Goal: Check status: Check status

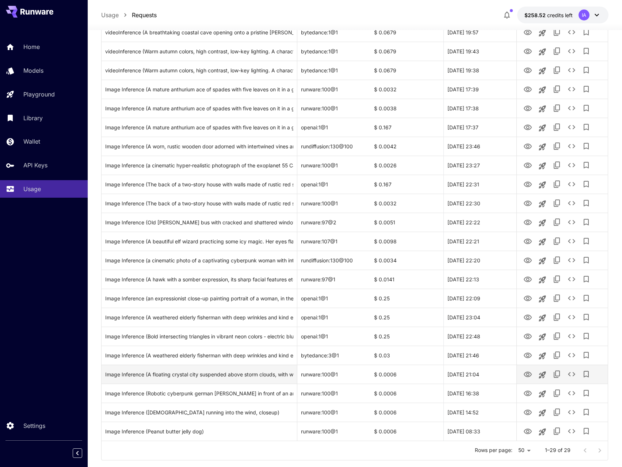
scroll to position [269, 0]
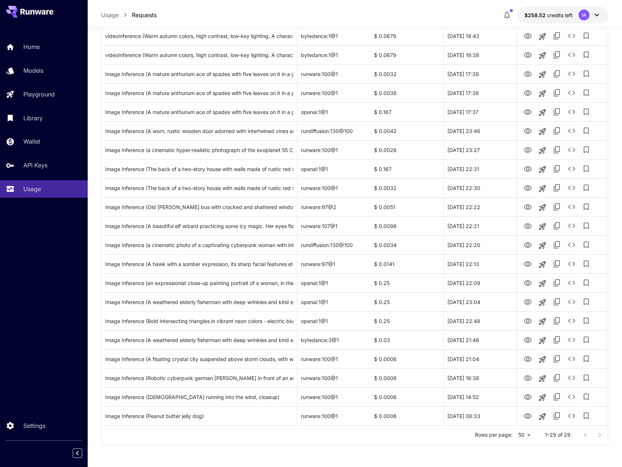
drag, startPoint x: 599, startPoint y: 433, endPoint x: 554, endPoint y: 427, distance: 45.0
click at [598, 335] on div at bounding box center [592, 435] width 29 height 15
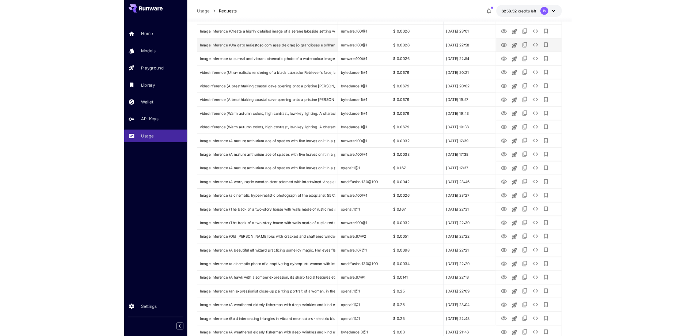
scroll to position [0, 0]
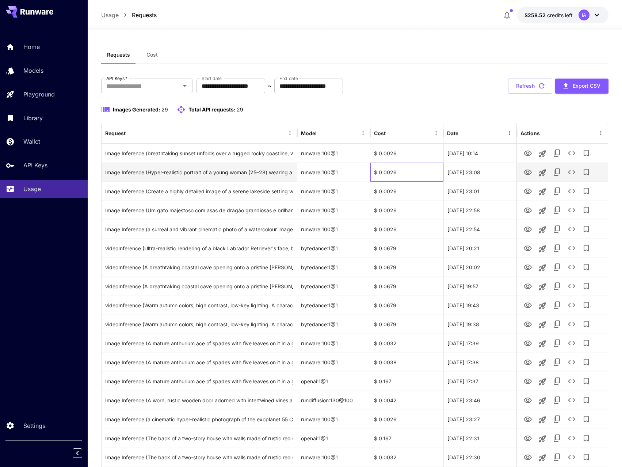
click at [386, 175] on div "$ 0.0026" at bounding box center [406, 172] width 73 height 19
copy div "0.0026"
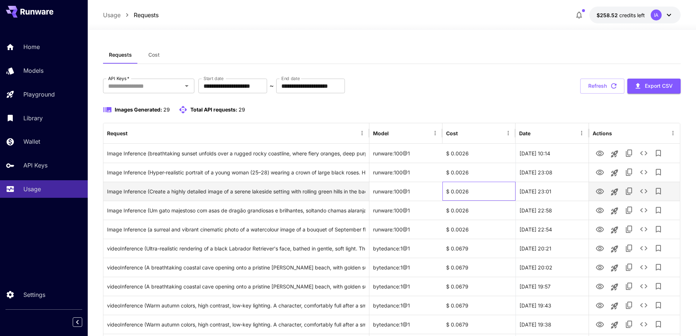
click at [464, 188] on div "$ 0.0026" at bounding box center [478, 191] width 73 height 19
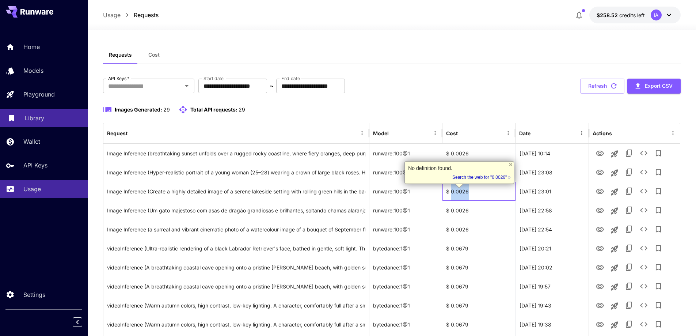
copy div "0.0026"
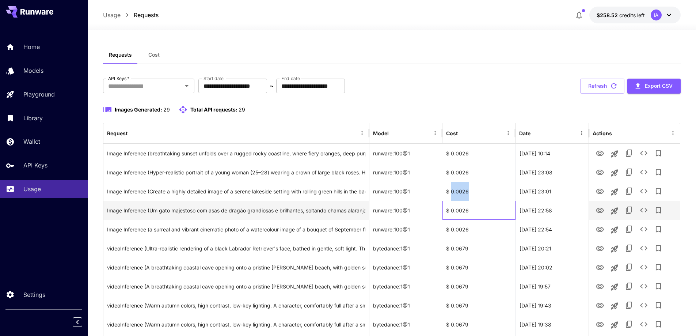
click at [459, 208] on div "$ 0.0026" at bounding box center [478, 210] width 73 height 19
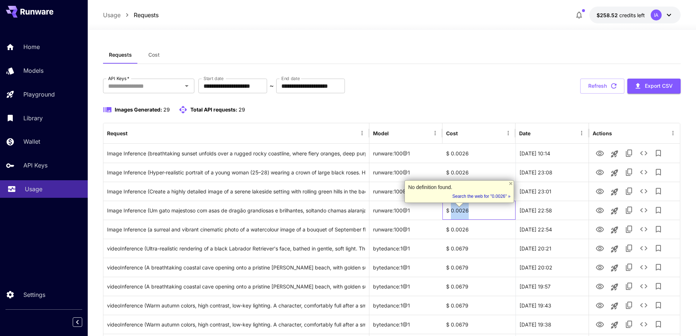
copy div "0.0026"
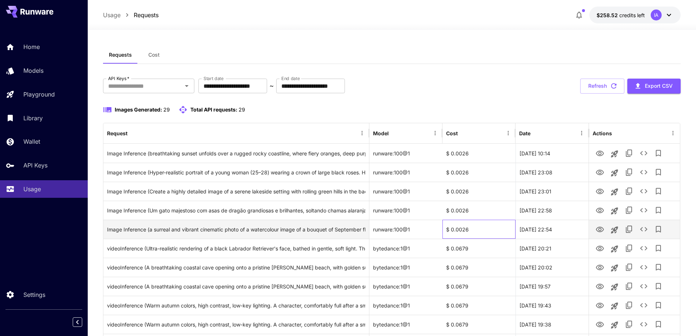
click at [456, 227] on div "$ 0.0026" at bounding box center [478, 229] width 73 height 19
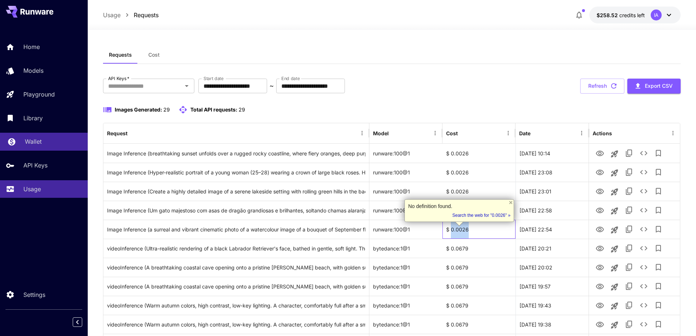
copy div "0.0026"
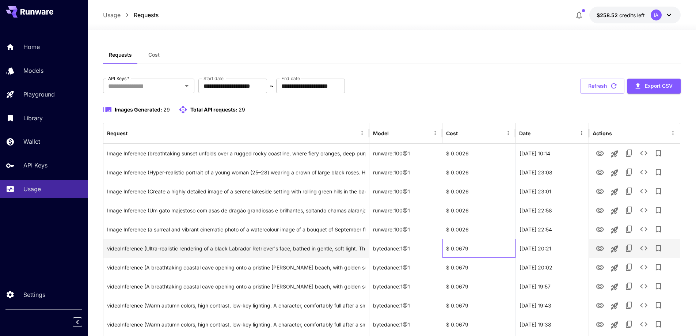
click at [460, 250] on div "$ 0.0679" at bounding box center [478, 248] width 73 height 19
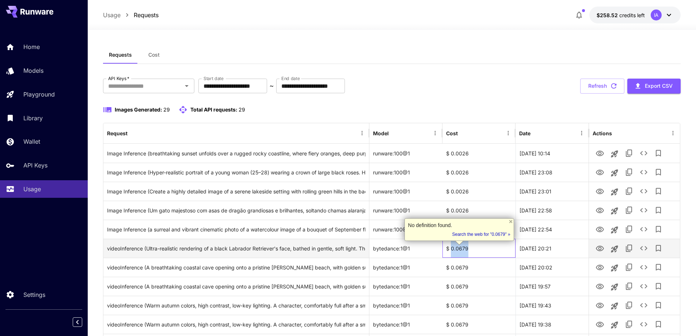
copy div "0.0679"
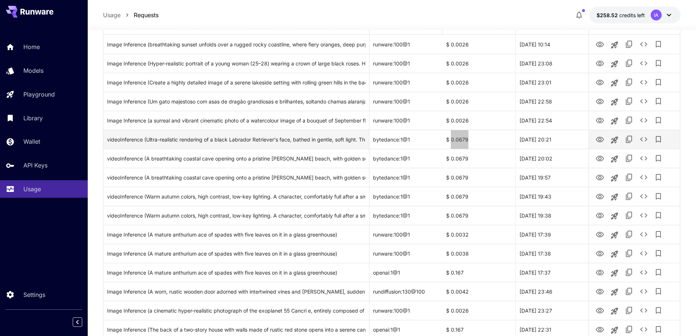
scroll to position [110, 0]
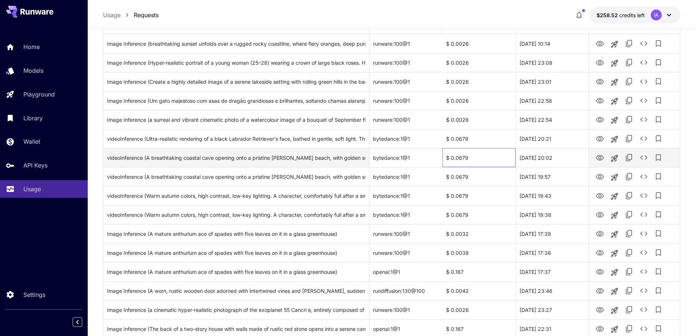
click at [461, 159] on div "$ 0.0679" at bounding box center [478, 157] width 73 height 19
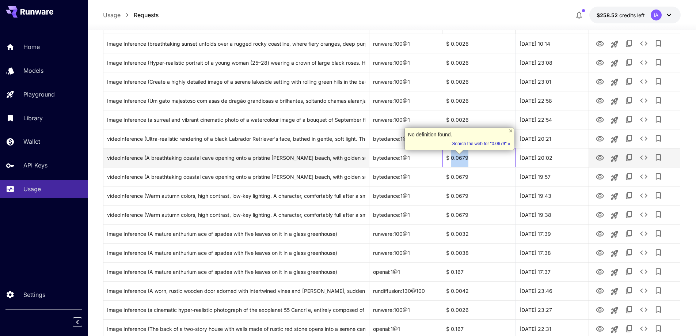
copy div "0.0679"
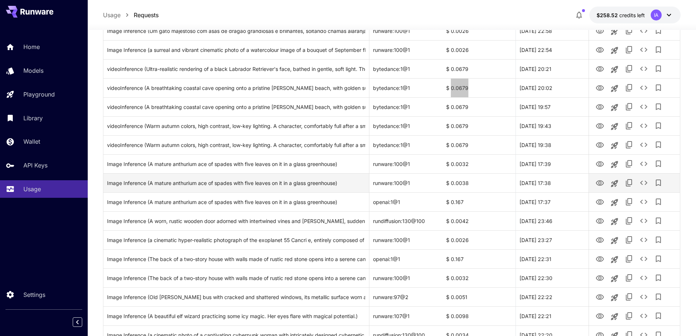
scroll to position [183, 0]
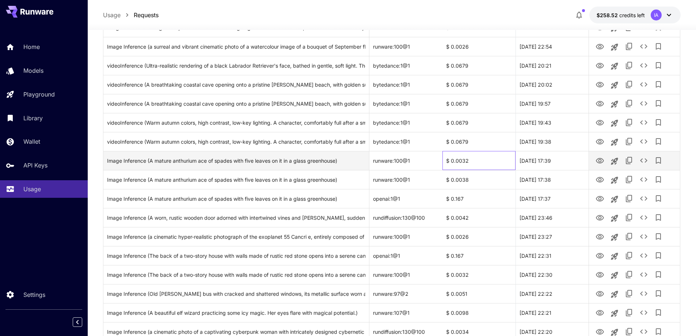
click at [464, 166] on div "$ 0.0032" at bounding box center [478, 160] width 73 height 19
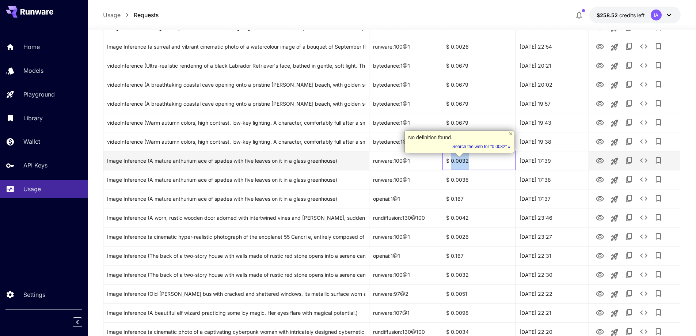
copy div "0.0032"
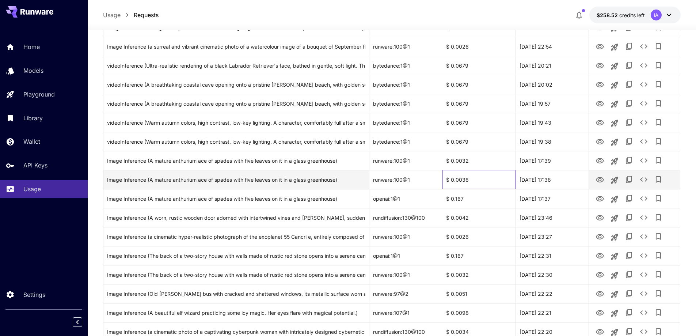
click at [459, 180] on div "$ 0.0038" at bounding box center [478, 179] width 73 height 19
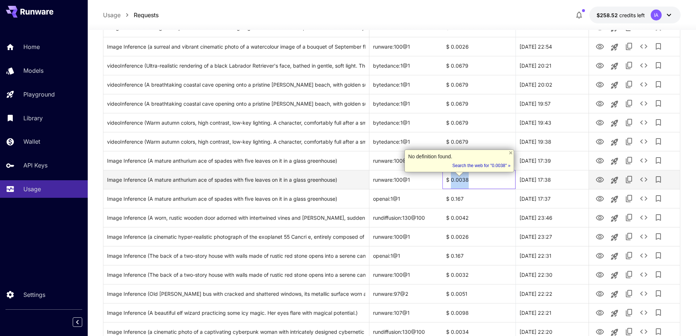
copy div "0.0038"
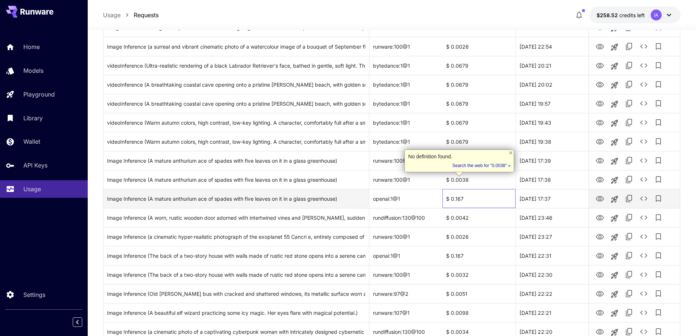
click at [457, 196] on div "$ 0.167" at bounding box center [478, 198] width 73 height 19
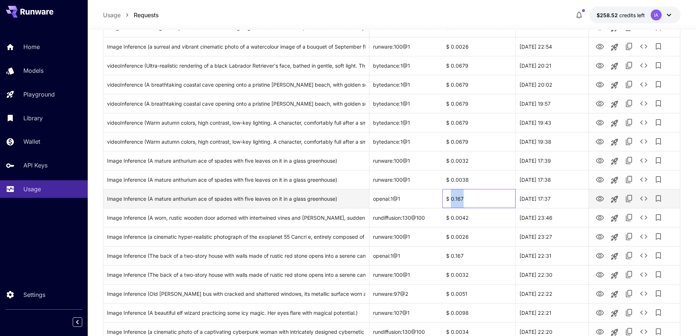
click at [457, 196] on div "$ 0.167" at bounding box center [478, 198] width 73 height 19
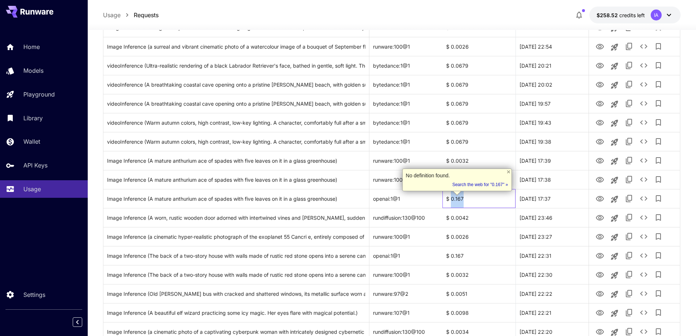
copy div "0.167"
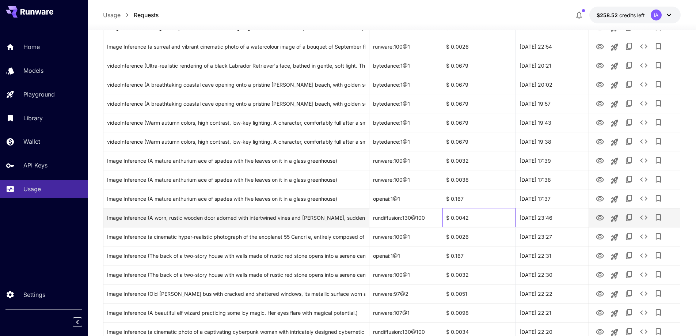
click at [458, 220] on div "$ 0.0042" at bounding box center [478, 217] width 73 height 19
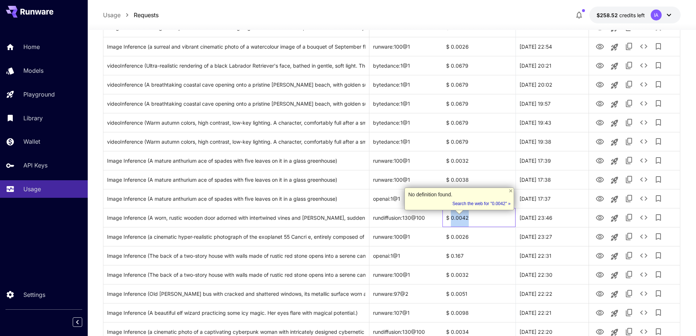
copy div "0.0042"
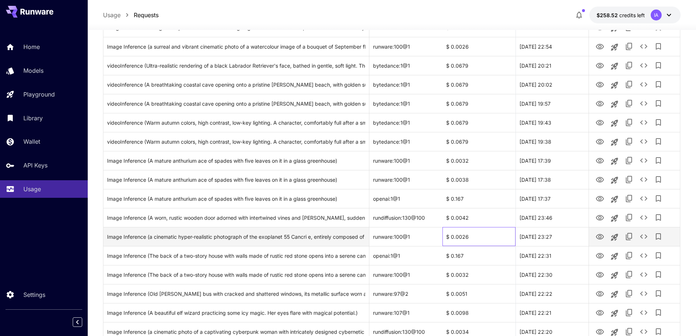
click at [463, 235] on div "$ 0.0026" at bounding box center [478, 236] width 73 height 19
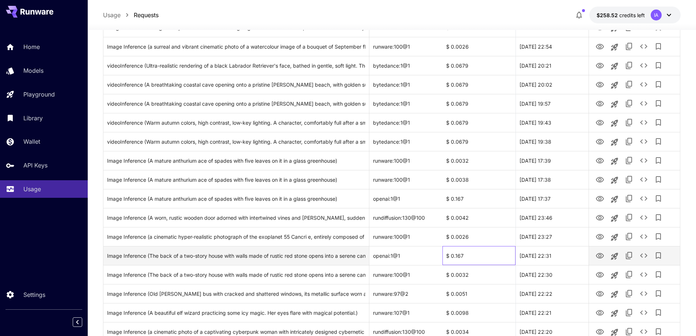
click at [462, 255] on div "$ 0.167" at bounding box center [478, 255] width 73 height 19
click at [459, 258] on div "$ 0.167" at bounding box center [478, 255] width 73 height 19
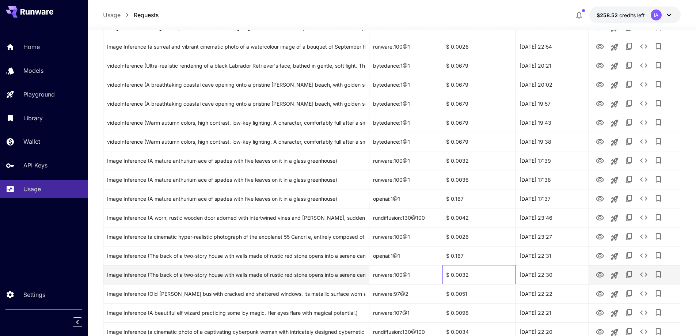
click at [464, 273] on div "$ 0.0032" at bounding box center [478, 274] width 73 height 19
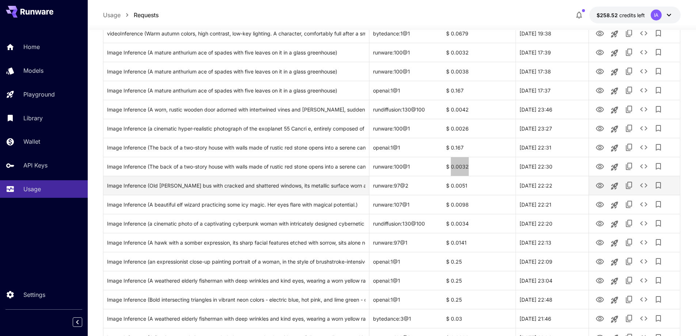
scroll to position [292, 0]
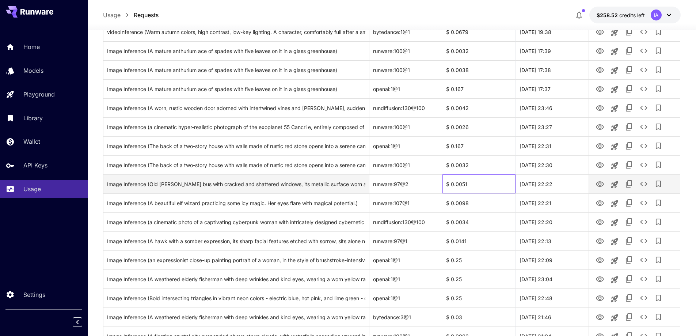
click at [459, 186] on div "$ 0.0051" at bounding box center [478, 183] width 73 height 19
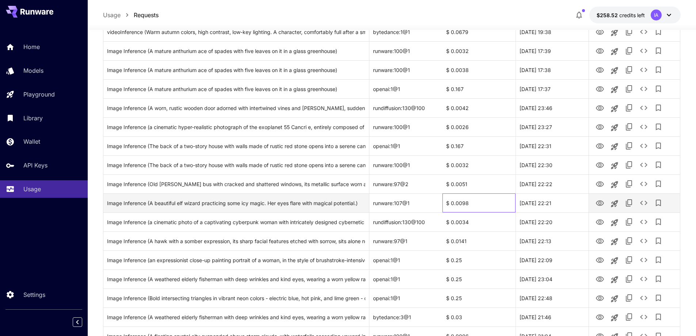
click at [461, 204] on div "$ 0.0098" at bounding box center [478, 202] width 73 height 19
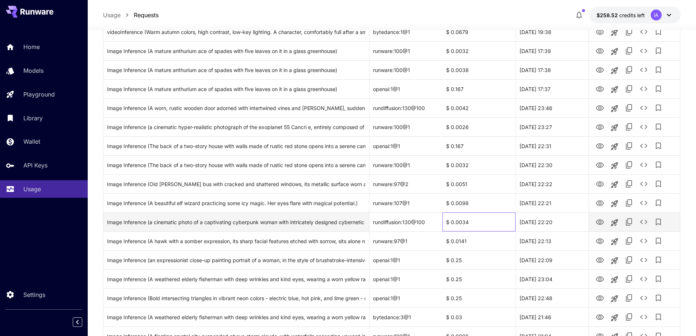
click at [461, 222] on div "$ 0.0034" at bounding box center [478, 221] width 73 height 19
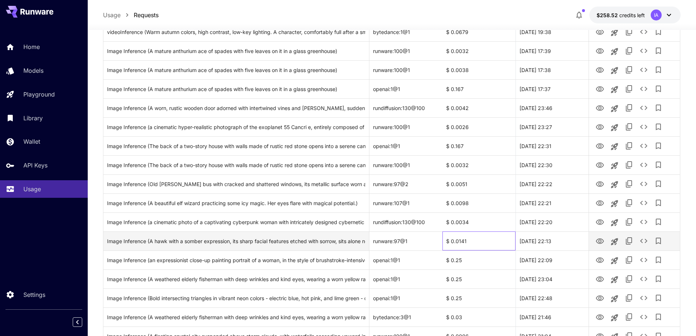
click at [461, 241] on div "$ 0.0141" at bounding box center [478, 240] width 73 height 19
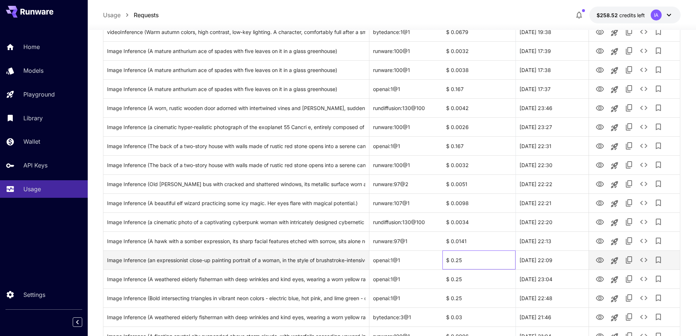
click at [456, 261] on div "$ 0.25" at bounding box center [478, 259] width 73 height 19
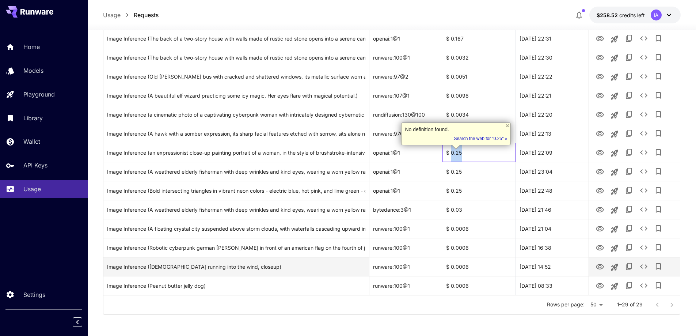
scroll to position [400, 0]
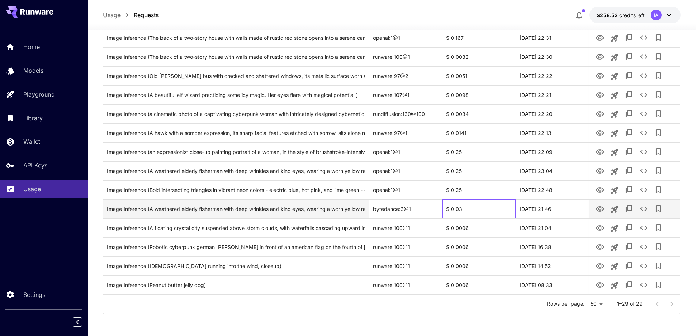
click at [458, 209] on div "$ 0.03" at bounding box center [478, 208] width 73 height 19
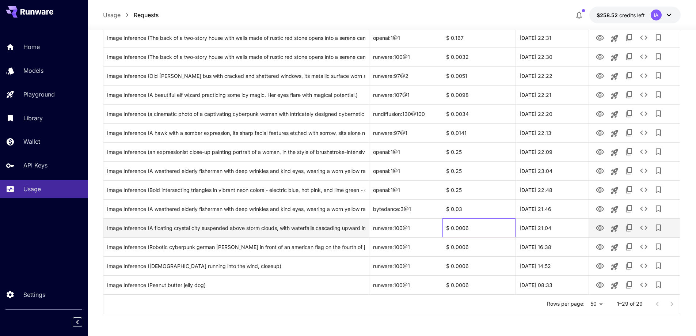
click at [463, 231] on div "$ 0.0006" at bounding box center [478, 227] width 73 height 19
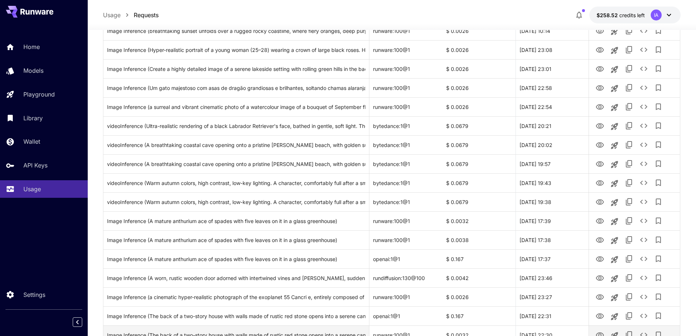
scroll to position [0, 0]
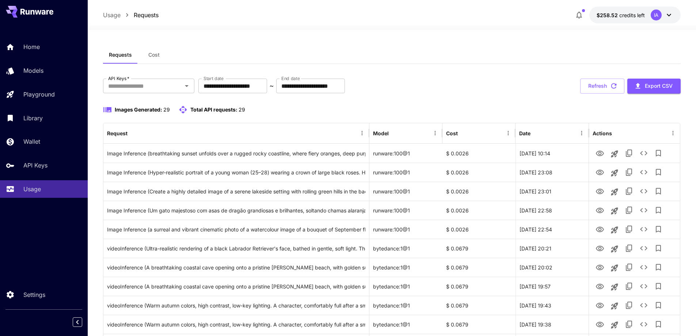
click at [156, 54] on span "Cost" at bounding box center [153, 55] width 11 height 7
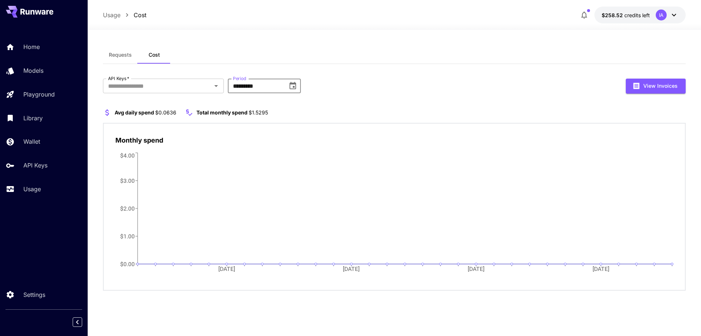
click at [275, 86] on input "*********" at bounding box center [255, 86] width 55 height 15
click at [295, 87] on icon "Choose date, selected date is Jul 31, 2025" at bounding box center [293, 85] width 9 height 9
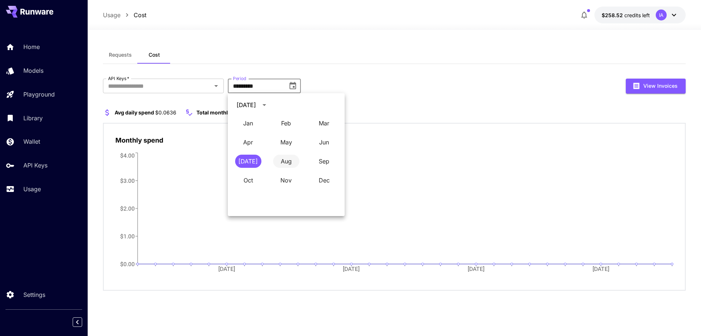
click at [286, 166] on button "Aug" at bounding box center [286, 161] width 26 height 13
type input "**********"
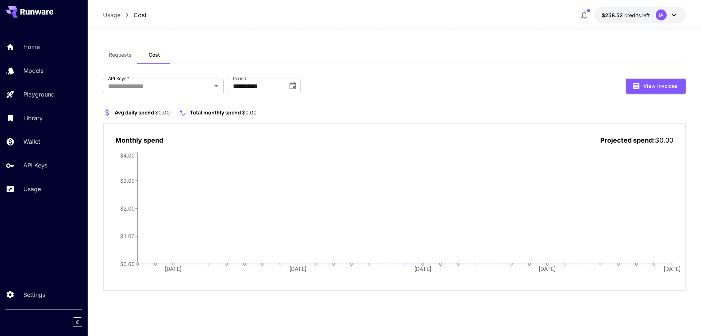
click at [558, 310] on div "**********" at bounding box center [394, 183] width 583 height 274
click at [197, 92] on div "API Keys   *" at bounding box center [163, 86] width 121 height 15
click at [132, 159] on li "AI Website" at bounding box center [163, 160] width 121 height 18
click at [155, 86] on input "API Keys   *" at bounding box center [188, 86] width 92 height 10
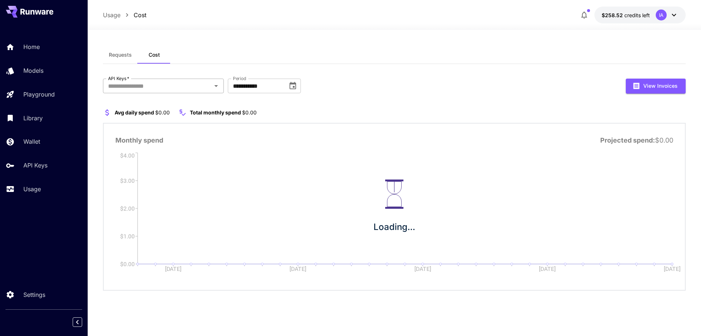
click at [144, 90] on input "API Keys   *" at bounding box center [157, 86] width 104 height 10
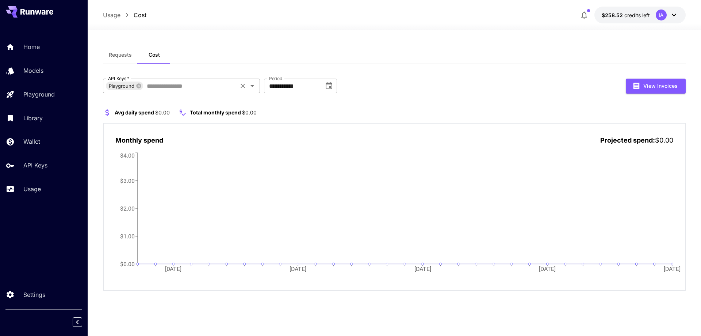
click at [157, 85] on input "API Keys   *" at bounding box center [190, 86] width 92 height 10
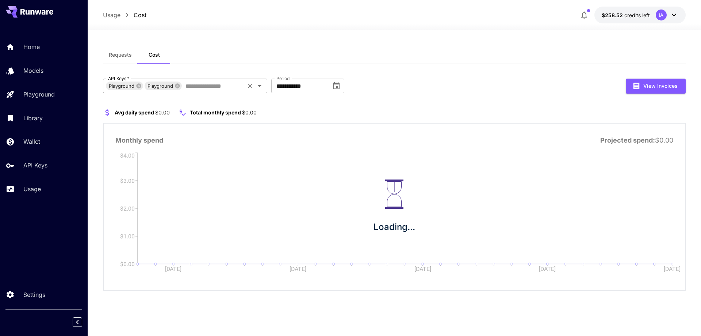
click at [201, 88] on input "API Keys   *" at bounding box center [213, 86] width 61 height 10
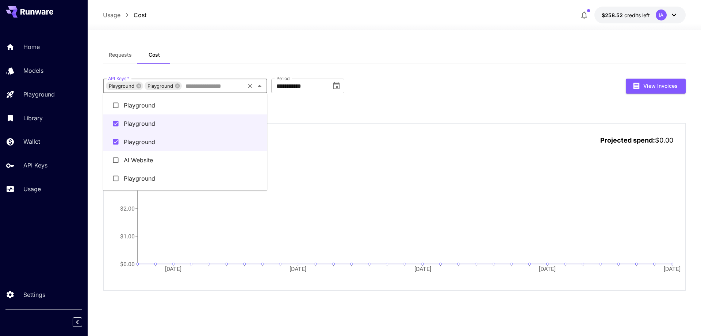
click at [130, 108] on li "Playground" at bounding box center [185, 105] width 164 height 18
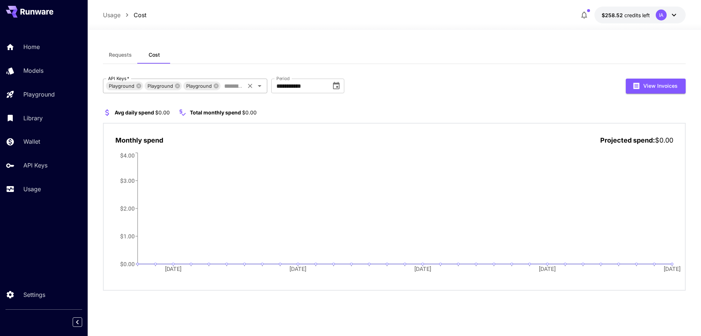
click at [230, 88] on input "API Keys   *" at bounding box center [232, 86] width 22 height 10
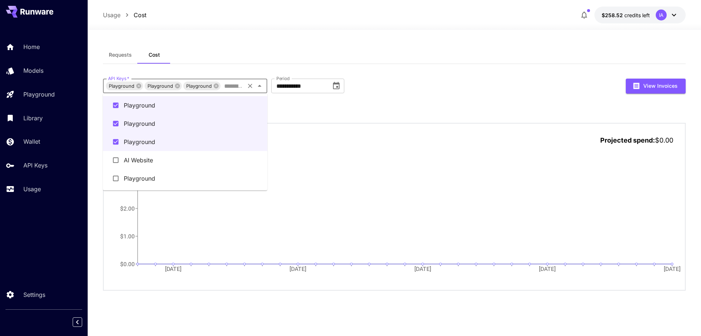
click at [142, 175] on li "Playground" at bounding box center [185, 178] width 164 height 18
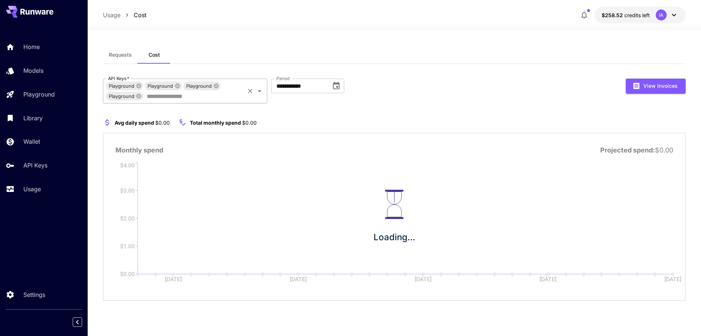
click at [228, 95] on input "API Keys   *" at bounding box center [194, 96] width 100 height 10
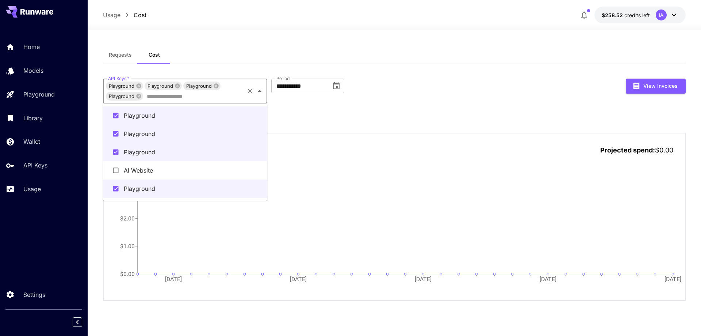
click at [143, 170] on li "AI Website" at bounding box center [185, 170] width 164 height 18
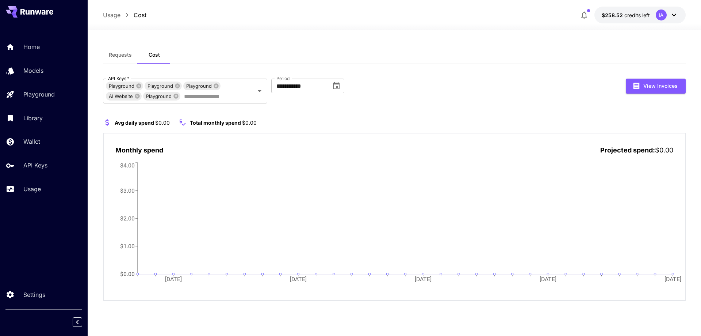
click at [132, 56] on span "Requests" at bounding box center [120, 55] width 23 height 7
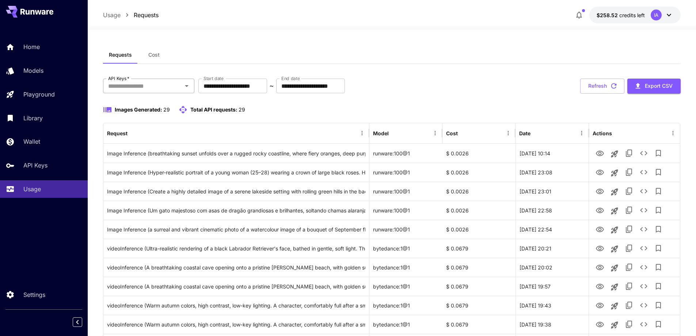
click at [164, 81] on input "API Keys   *" at bounding box center [142, 86] width 75 height 10
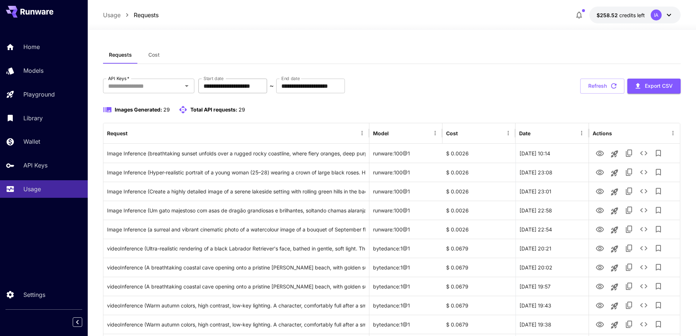
click at [210, 87] on input "**********" at bounding box center [232, 86] width 69 height 15
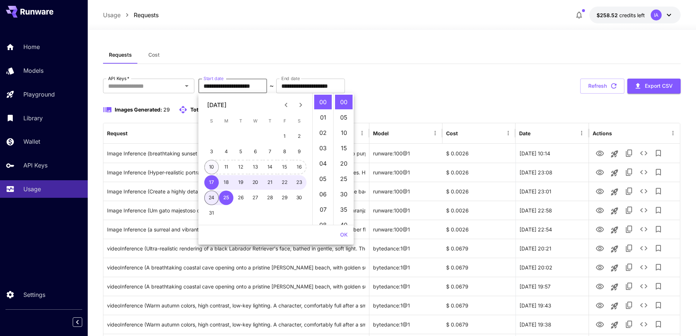
click at [209, 168] on button "10" at bounding box center [211, 167] width 15 height 15
type input "**********"
click at [522, 88] on div "**********" at bounding box center [392, 86] width 578 height 15
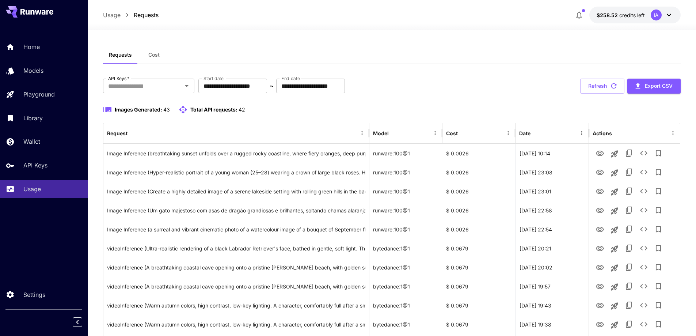
click at [606, 85] on button "Refresh" at bounding box center [602, 86] width 44 height 15
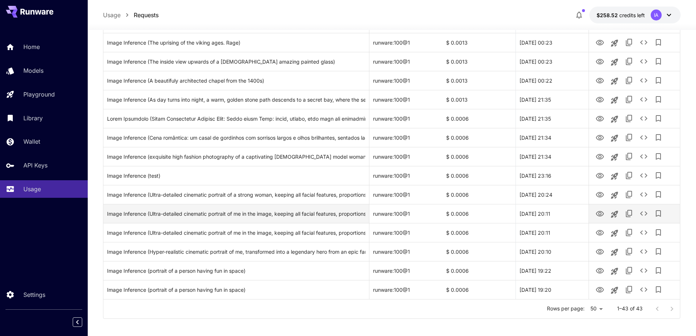
scroll to position [666, 0]
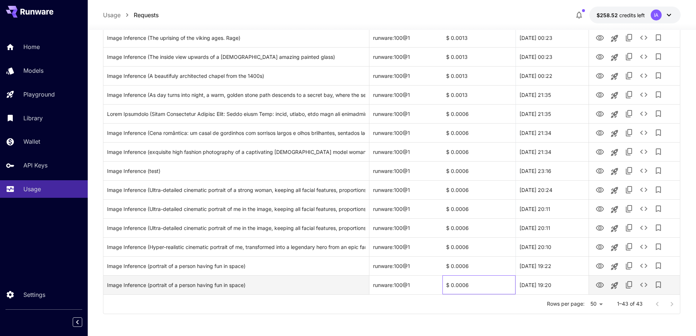
click at [456, 282] on div "$ 0.0006" at bounding box center [478, 284] width 73 height 19
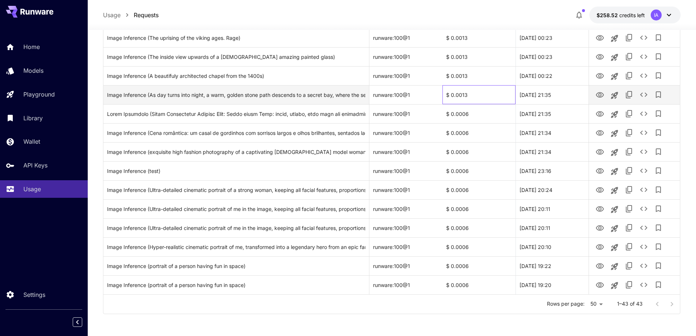
click at [457, 95] on div "$ 0.0013" at bounding box center [478, 94] width 73 height 19
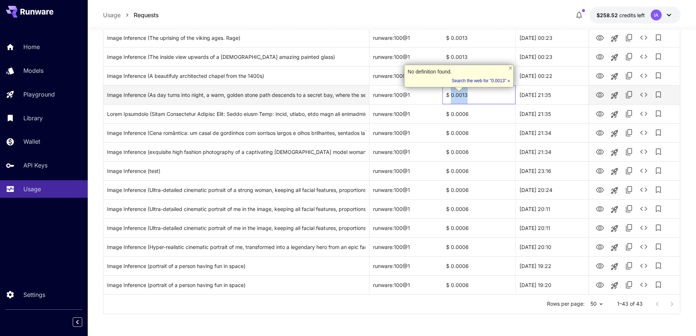
click at [488, 98] on div "$ 0.0013" at bounding box center [478, 94] width 73 height 19
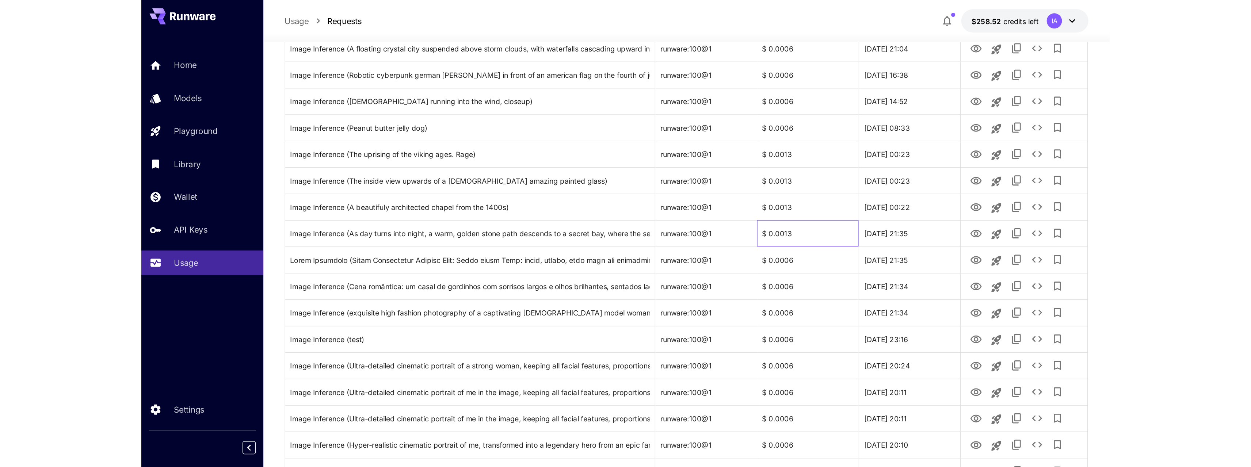
scroll to position [535, 0]
